Goal: Use online tool/utility: Utilize a website feature to perform a specific function

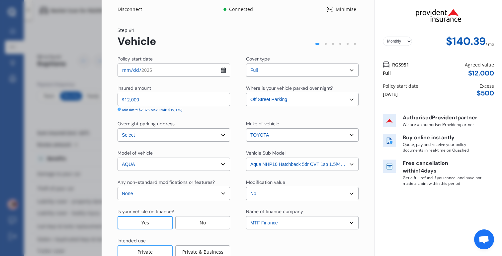
select select "full"
select select "OFF-STREET"
select select "[STREET_ADDRESS]"
select select "TOYOTA"
select select "AQUA"
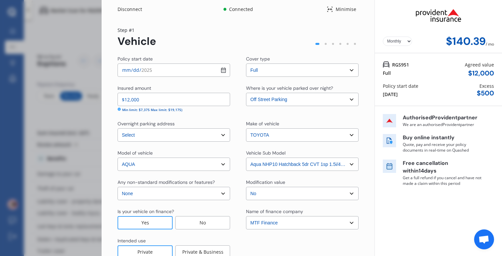
select select "NZVTOYO2020AEGJ"
select select "none"
select select "NO"
select select "FC0038"
select select "Monthly"
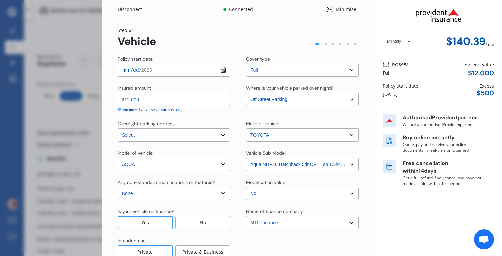
scroll to position [176, 0]
